Goal: Find specific page/section: Find specific page/section

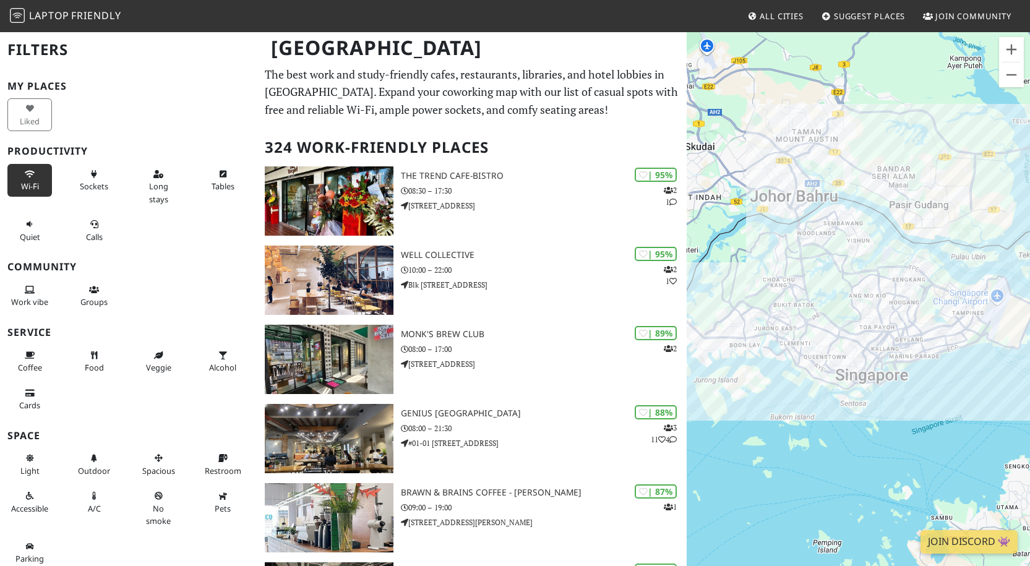
click at [24, 179] on button "Wi-Fi" at bounding box center [29, 180] width 45 height 33
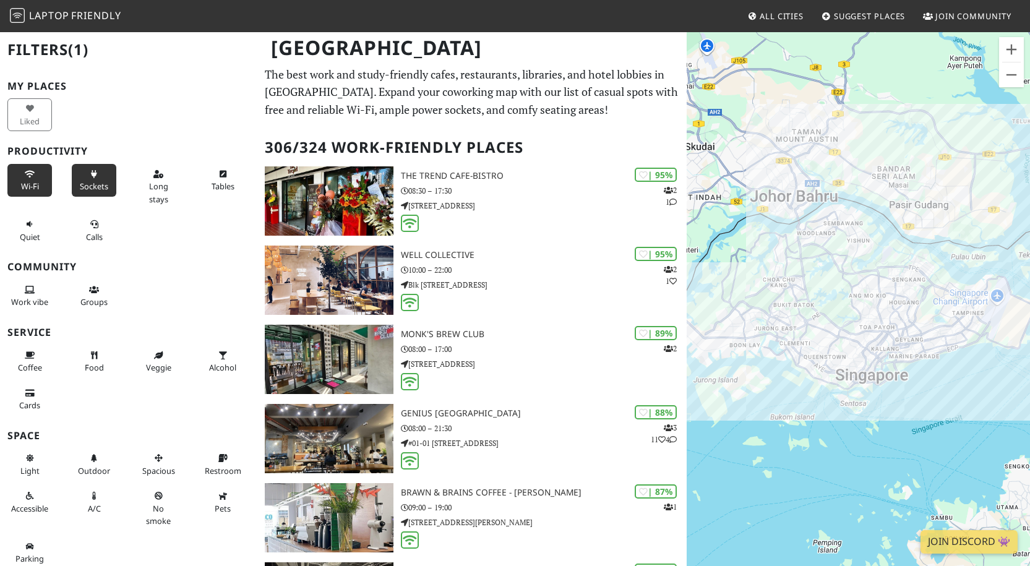
click at [89, 175] on icon at bounding box center [94, 175] width 10 height 8
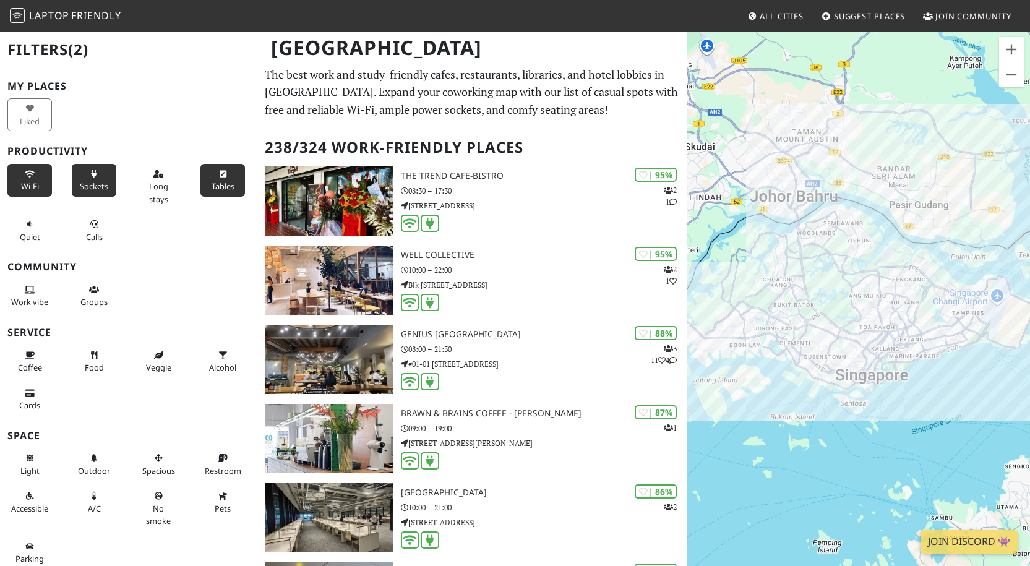
click at [205, 179] on button "Tables" at bounding box center [222, 180] width 45 height 33
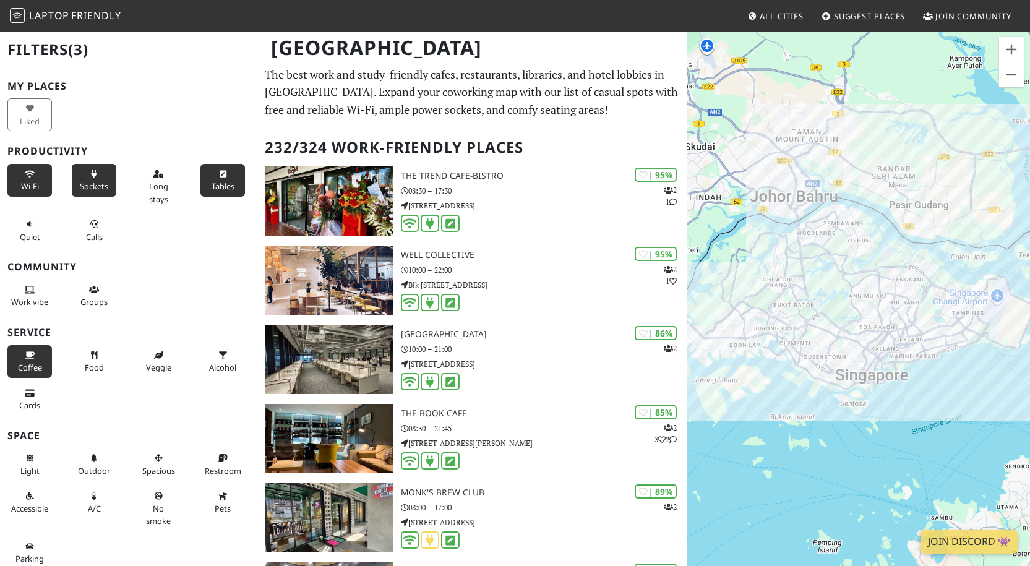
click at [33, 373] on span "Coffee" at bounding box center [30, 367] width 24 height 11
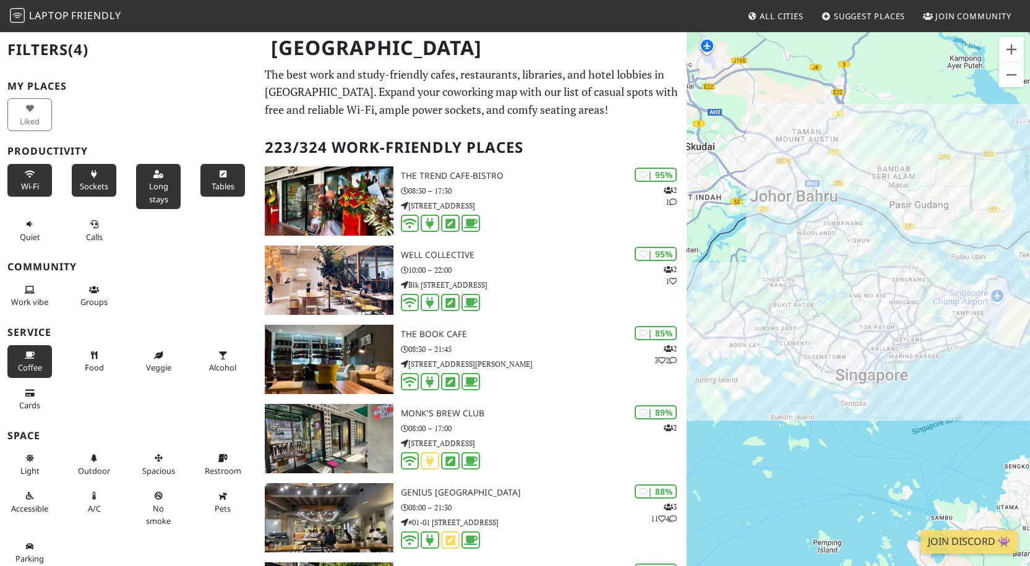
click at [150, 184] on span "Long stays" at bounding box center [158, 193] width 19 height 24
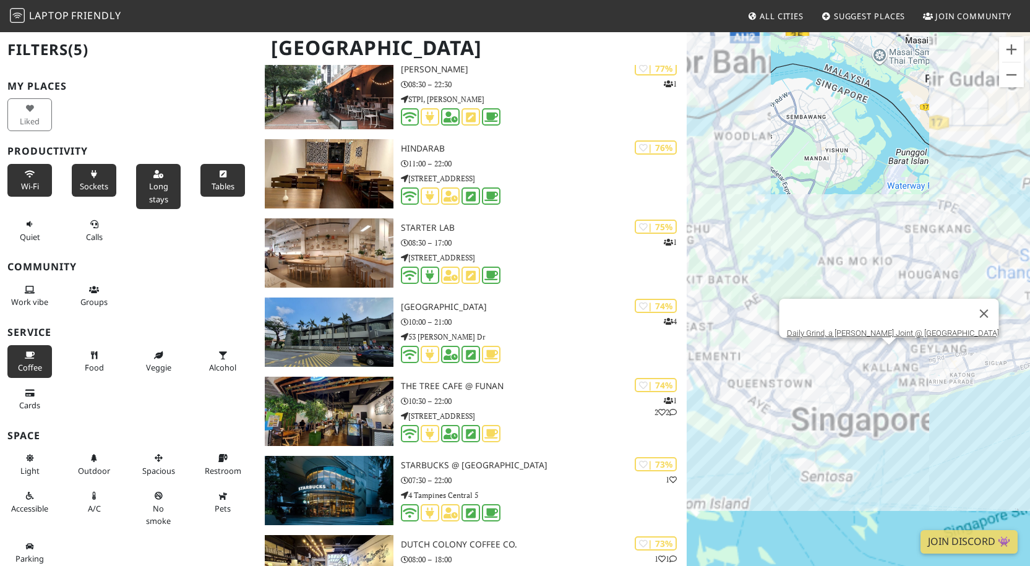
scroll to position [1917, 0]
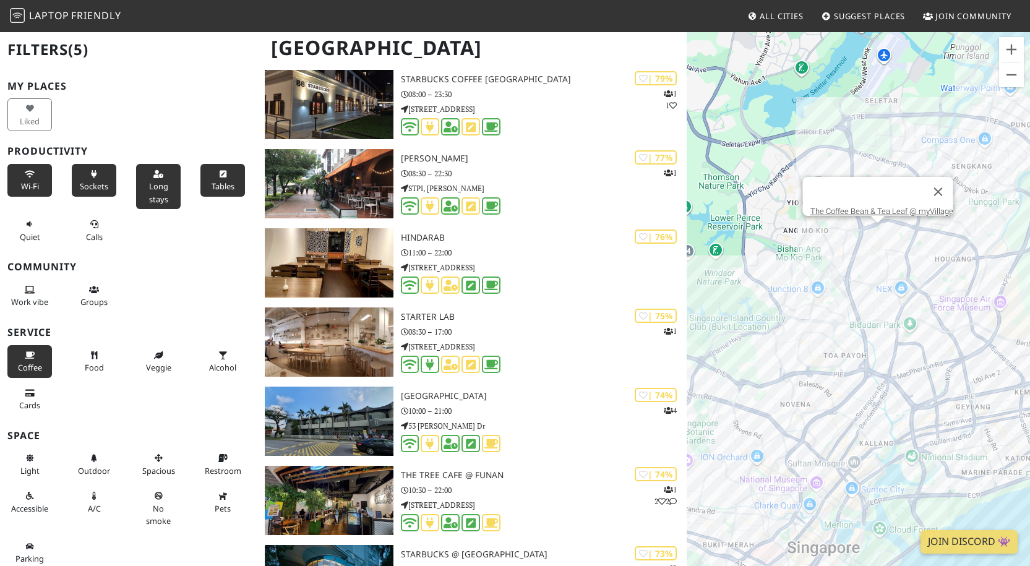
click at [878, 231] on div "The Coffee Bean & Tea Leaf @ myVillage" at bounding box center [858, 314] width 343 height 566
click at [875, 207] on link "The Coffee Bean & Tea Leaf @ myVillage" at bounding box center [881, 211] width 143 height 9
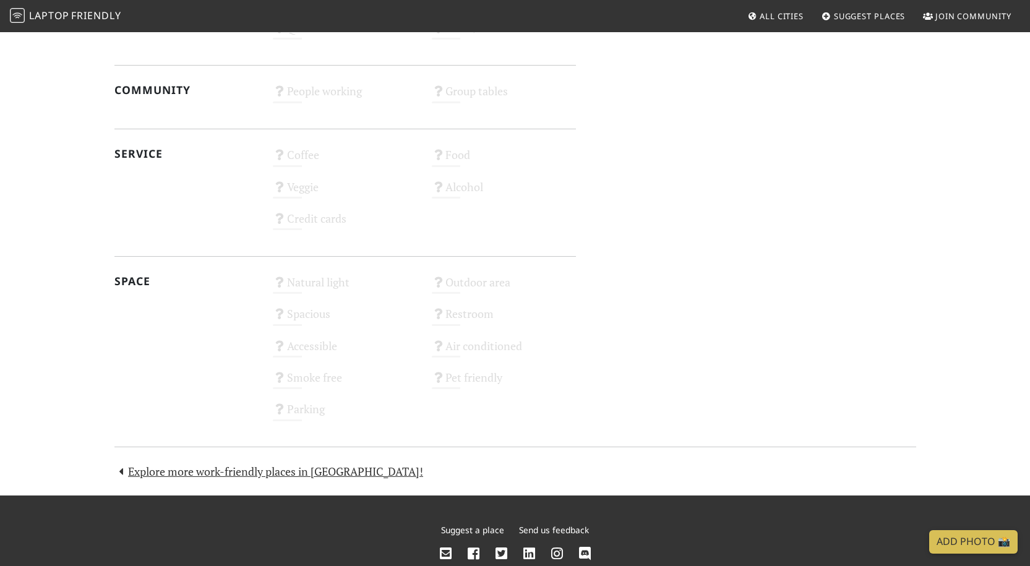
scroll to position [602, 0]
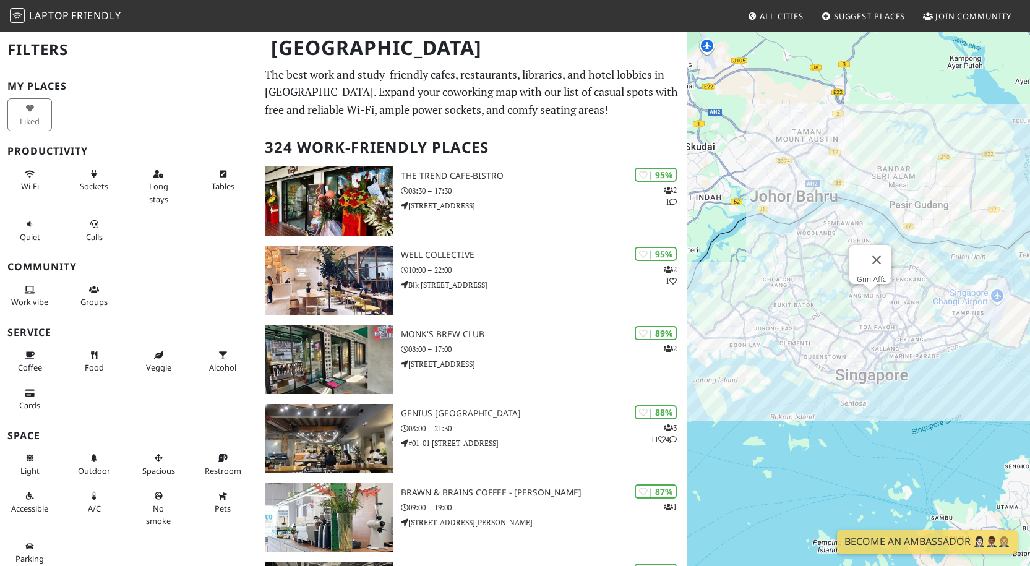
scroll to position [1, 0]
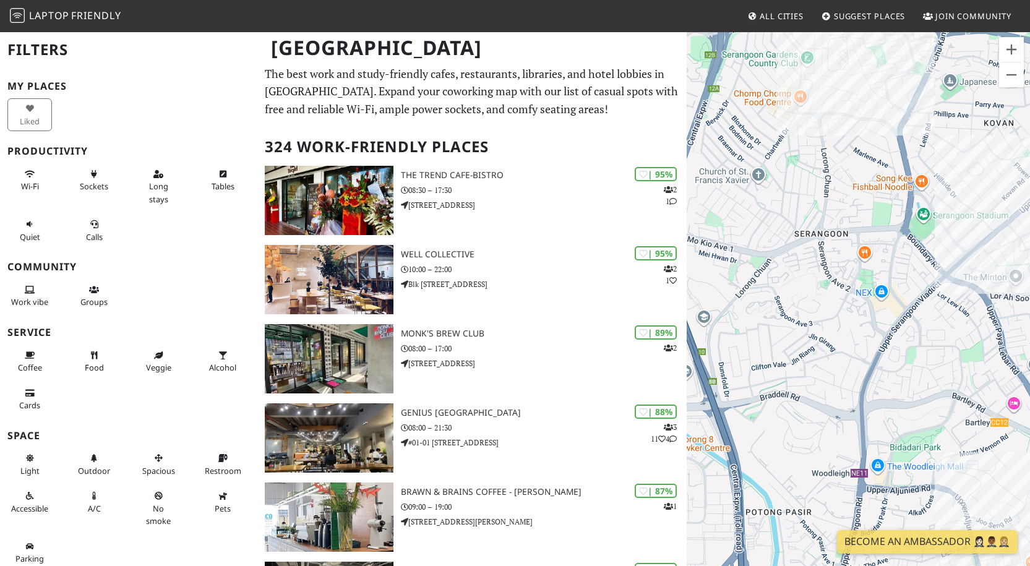
drag, startPoint x: 832, startPoint y: 275, endPoint x: 922, endPoint y: 306, distance: 95.1
click at [922, 306] on div at bounding box center [858, 314] width 343 height 566
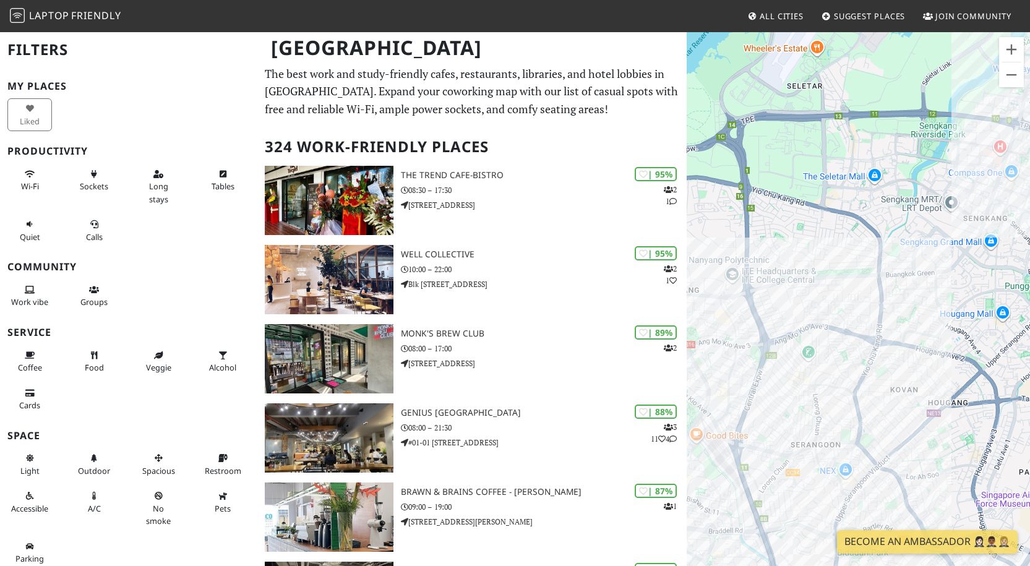
drag, startPoint x: 890, startPoint y: 356, endPoint x: 753, endPoint y: 59, distance: 327.1
click at [739, 68] on div at bounding box center [858, 314] width 343 height 566
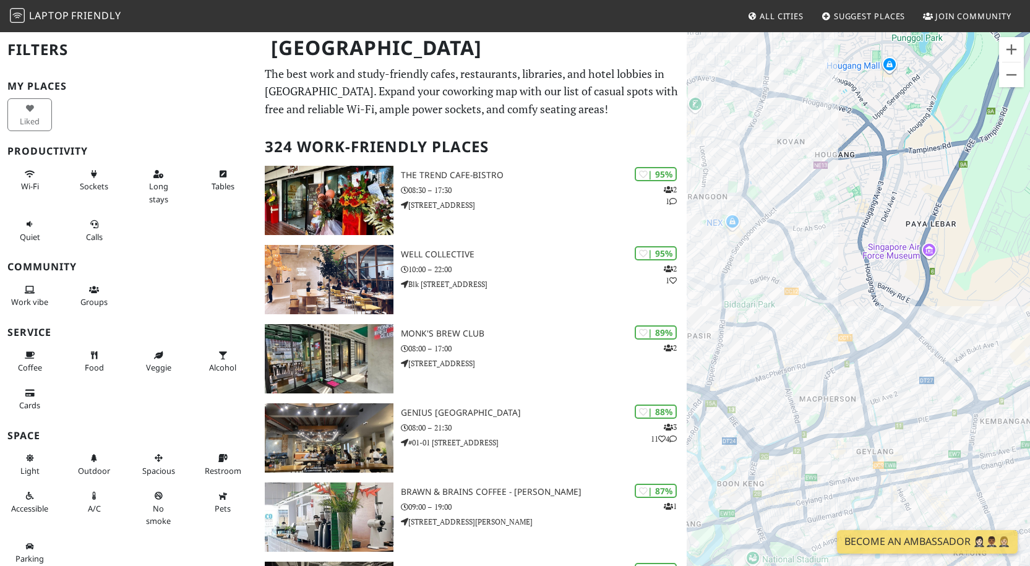
click at [763, 182] on div at bounding box center [858, 314] width 343 height 566
click at [771, 186] on div "Infusion Roastery Cafe" at bounding box center [858, 314] width 343 height 566
click at [774, 163] on link "Infusion Roastery Cafe" at bounding box center [776, 167] width 79 height 9
